Goal: Information Seeking & Learning: Learn about a topic

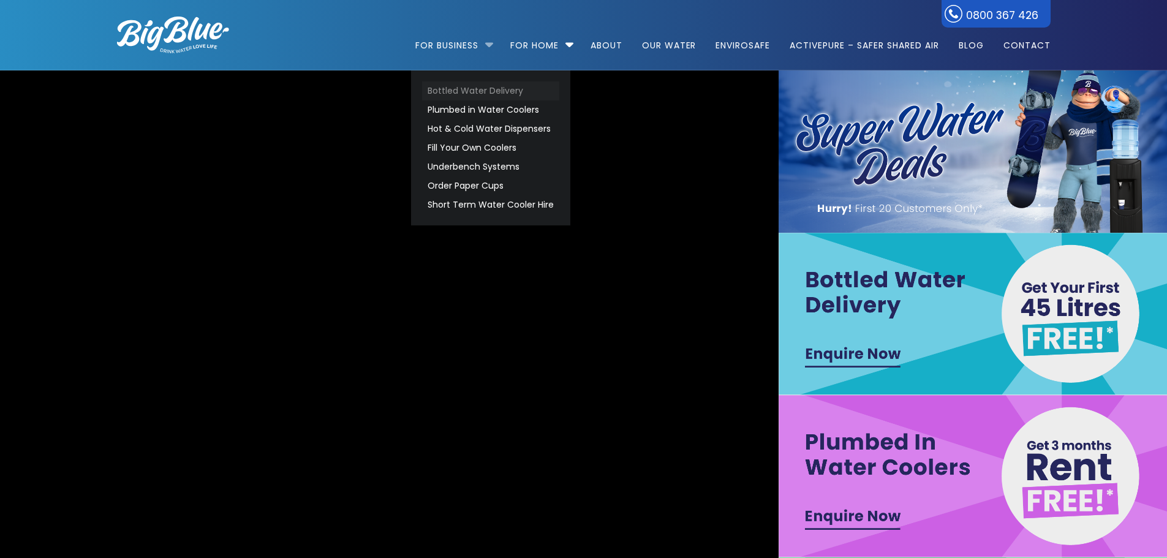
click at [464, 91] on link "Bottled Water Delivery" at bounding box center [490, 90] width 137 height 19
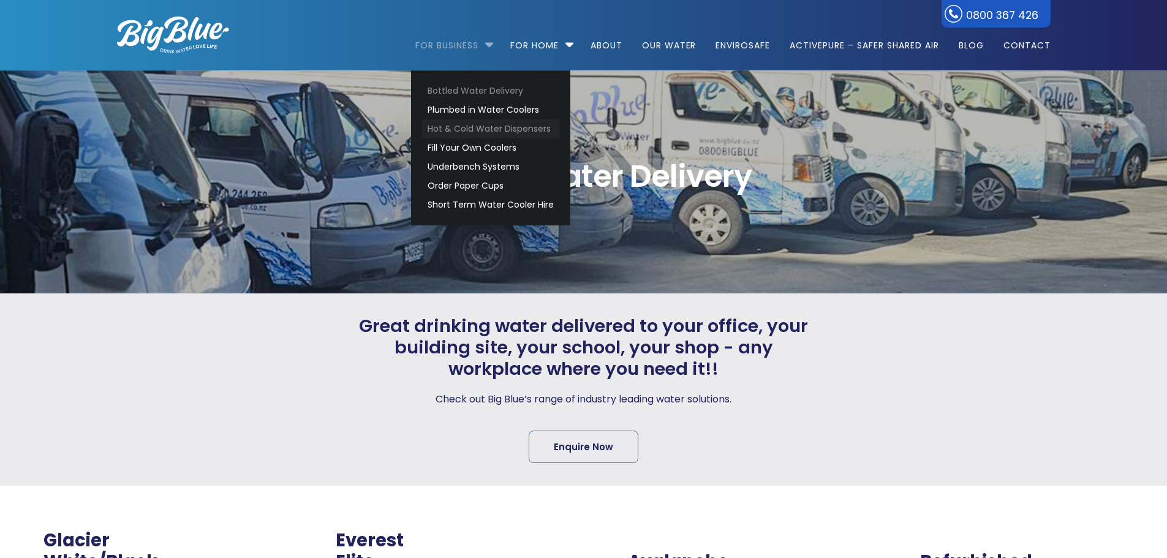
click at [464, 126] on link "Hot & Cold Water Dispensers" at bounding box center [490, 128] width 137 height 19
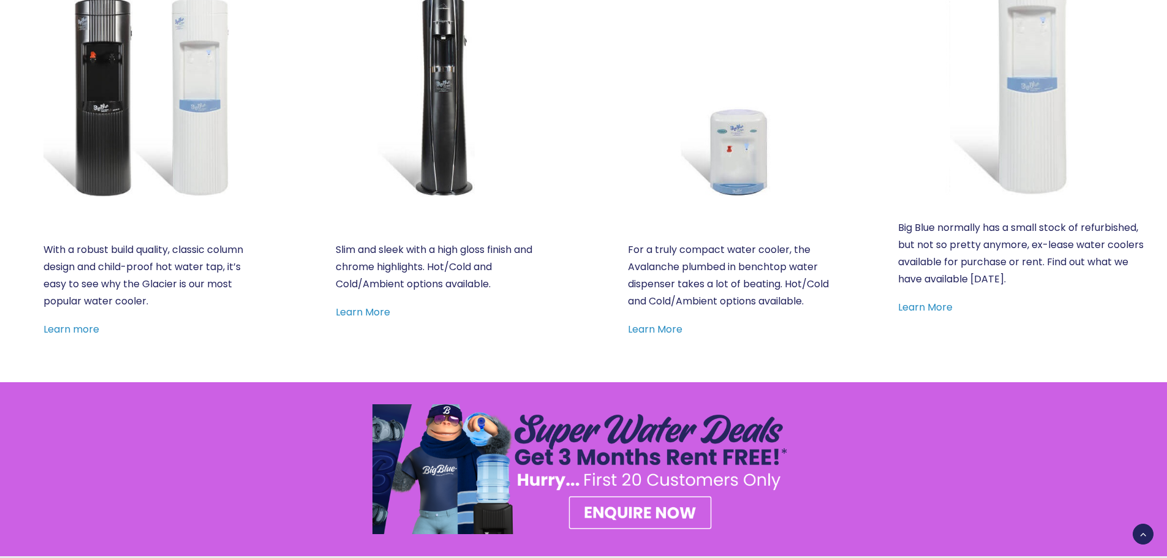
scroll to position [674, 0]
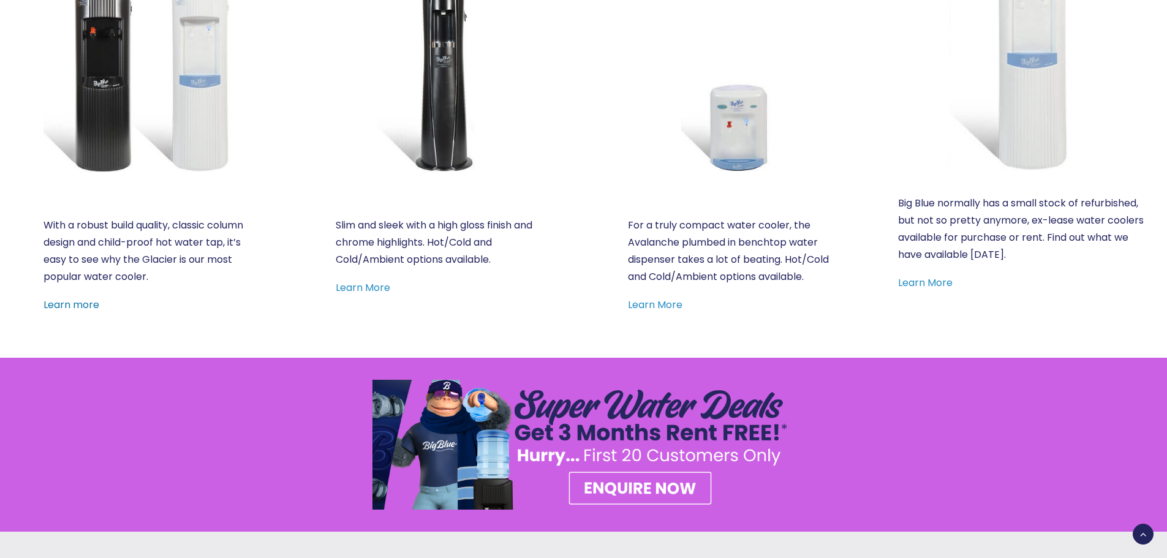
click at [81, 304] on link "Learn more" at bounding box center [71, 305] width 56 height 14
